Goal: Find specific page/section: Find specific page/section

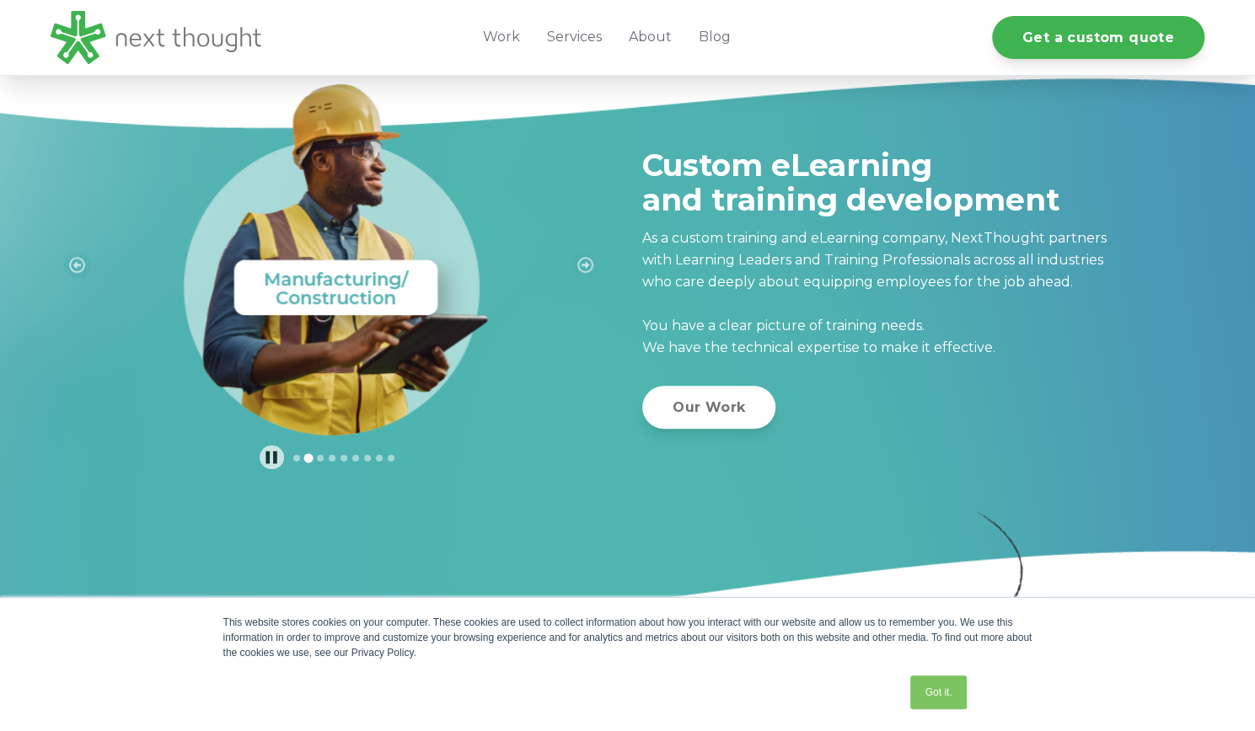
scroll to position [602, 0]
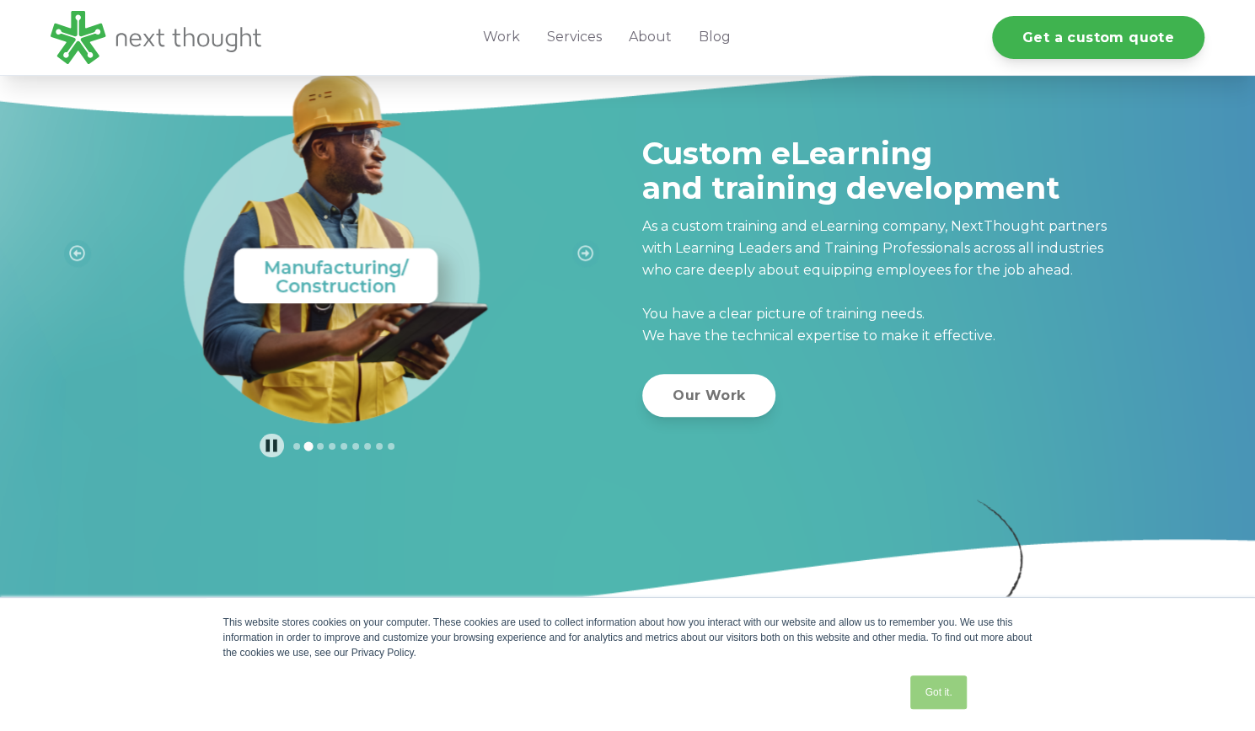
click at [935, 693] on link "Got it." at bounding box center [938, 693] width 56 height 34
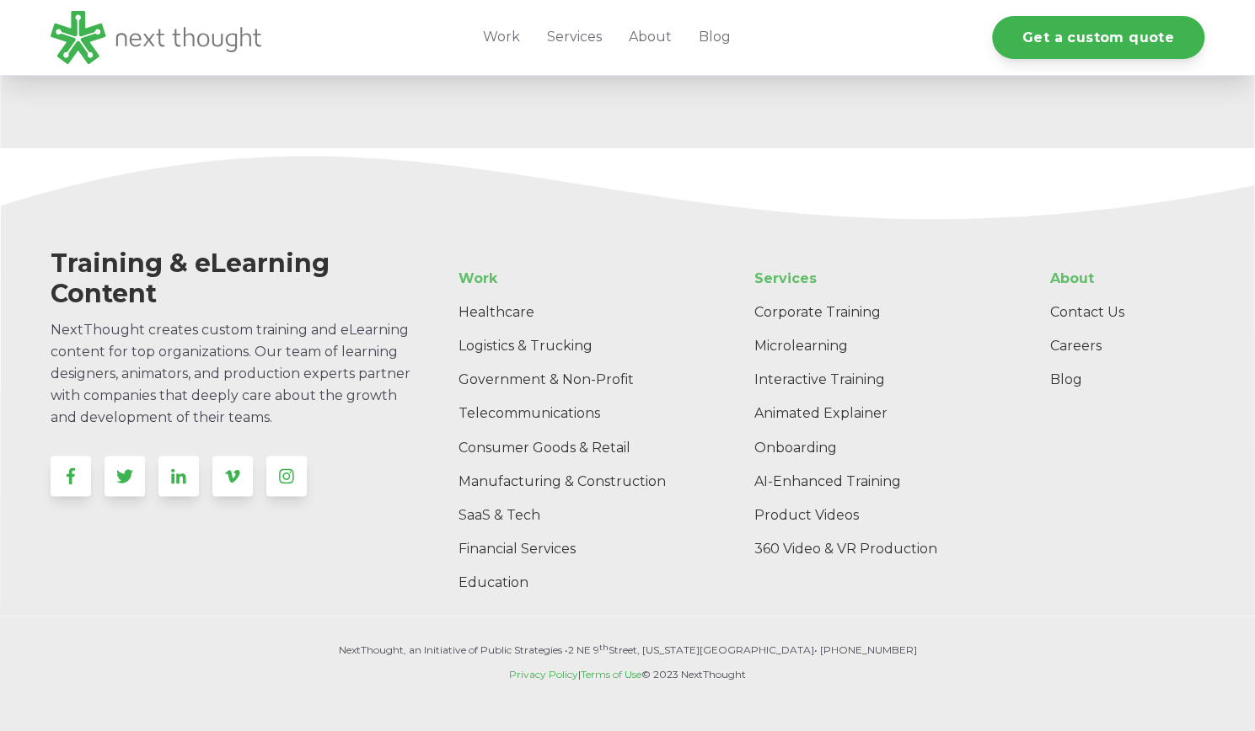
scroll to position [5225, 0]
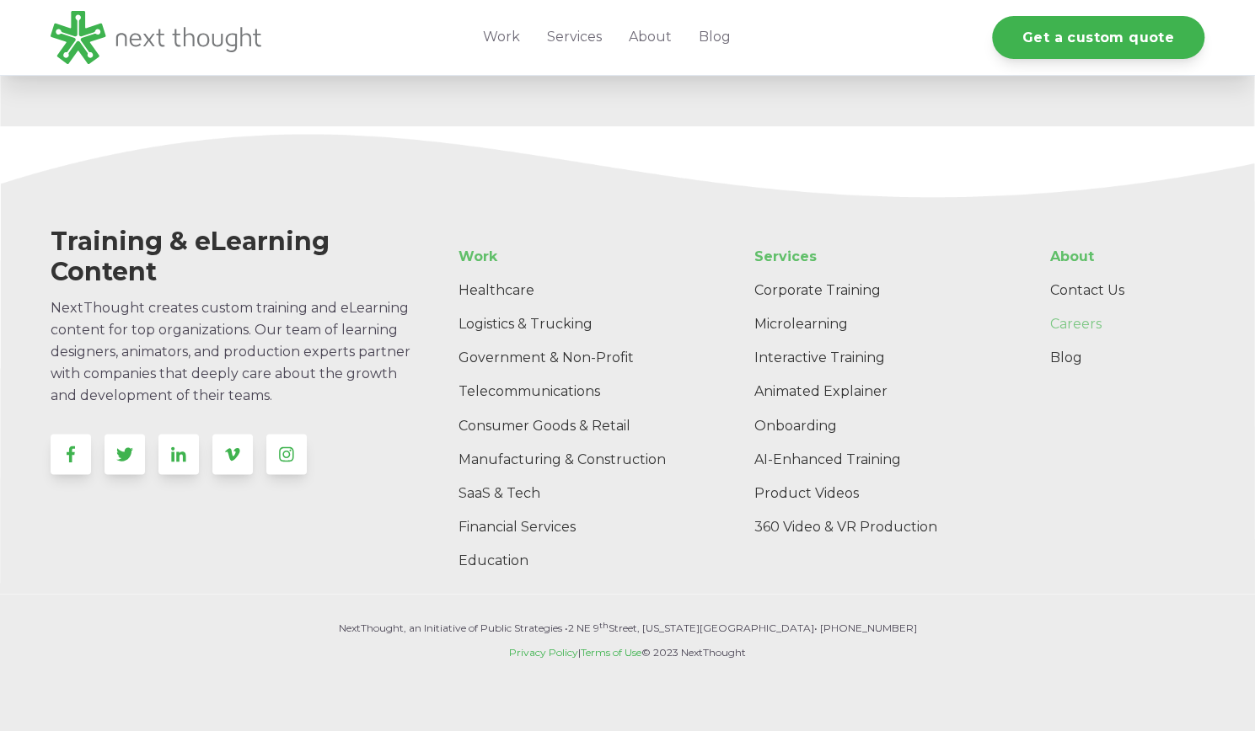
click at [1060, 328] on link "Careers" at bounding box center [1121, 325] width 168 height 34
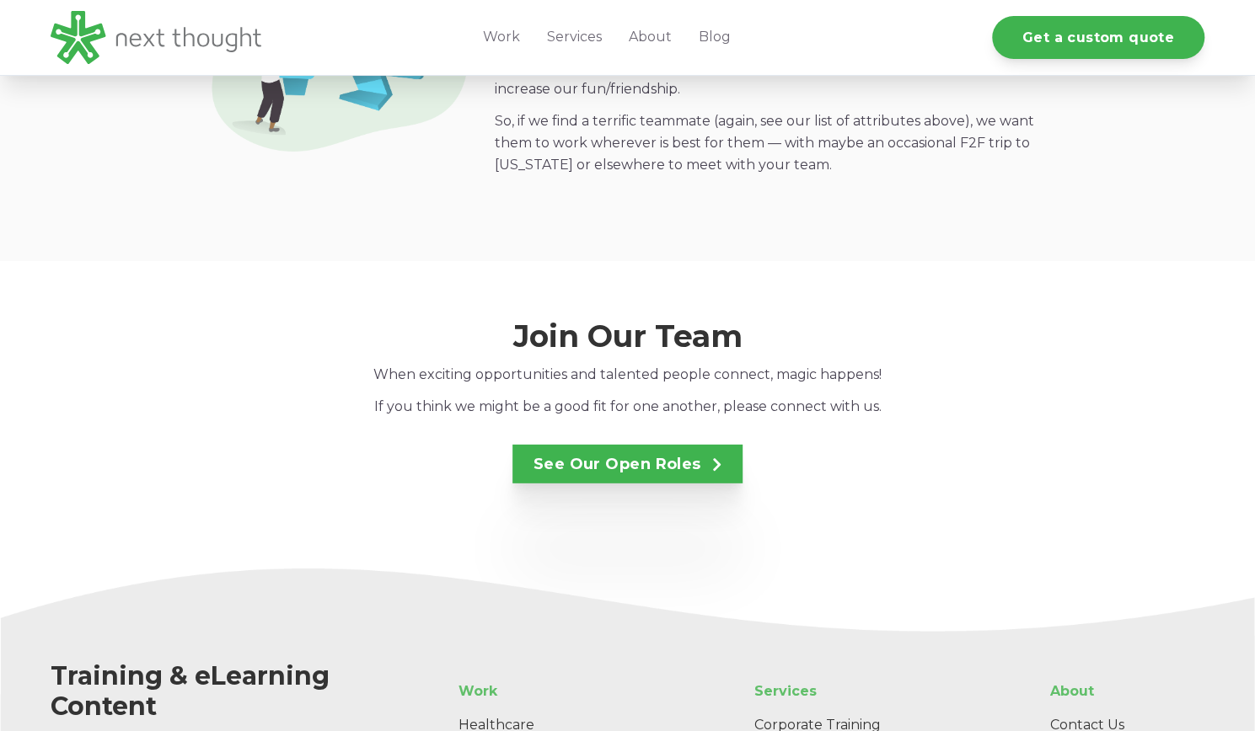
scroll to position [2700, 0]
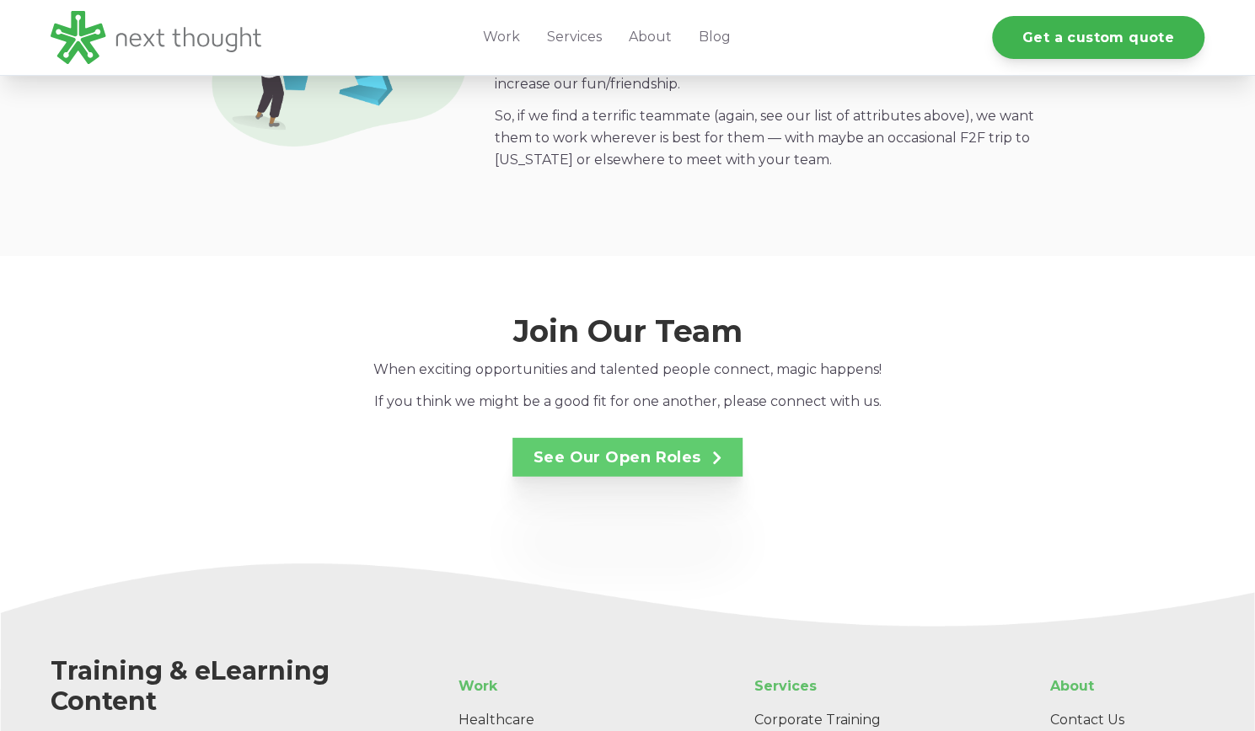
click at [571, 439] on link "See Our Open Roles" at bounding box center [627, 457] width 231 height 39
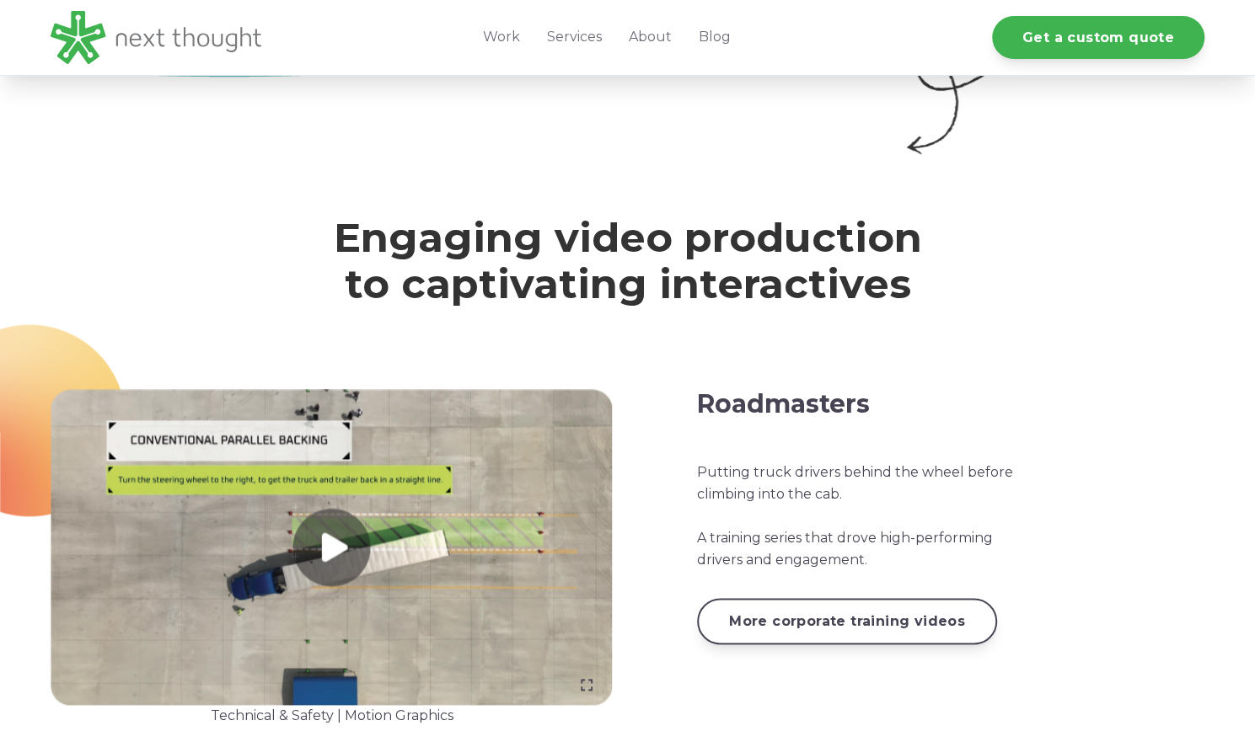
scroll to position [1146, 0]
